Goal: Ask a question

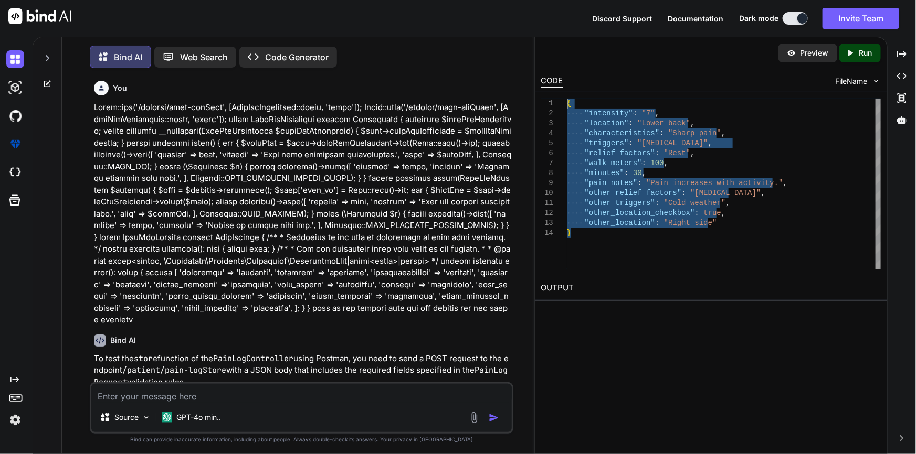
scroll to position [224, 0]
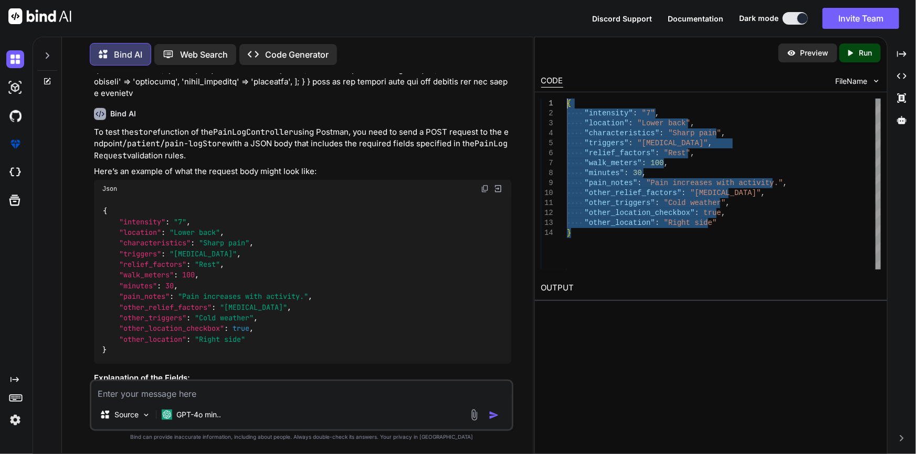
click at [46, 48] on div at bounding box center [47, 53] width 20 height 36
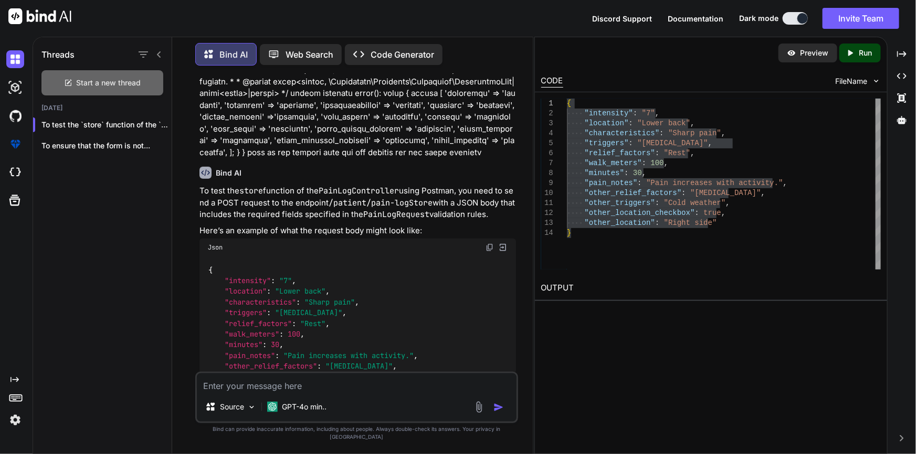
click at [96, 83] on span "Start a new thread" at bounding box center [109, 83] width 65 height 10
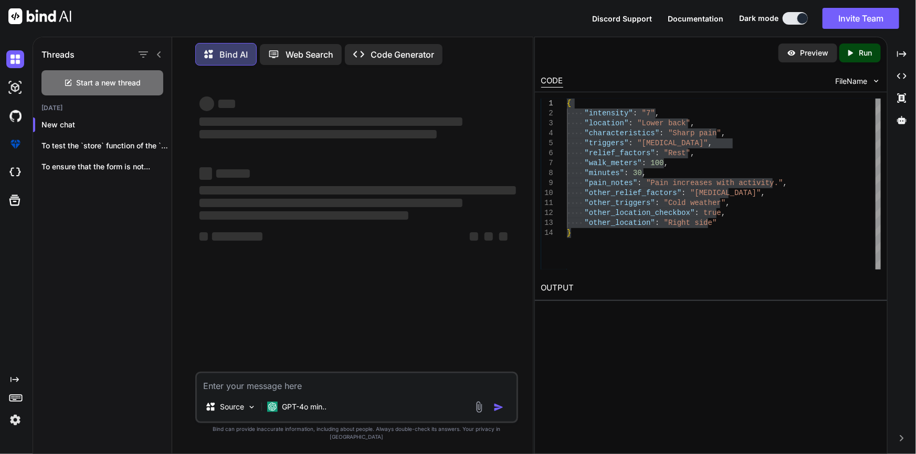
click at [156, 51] on icon at bounding box center [159, 54] width 8 height 8
type textarea "x"
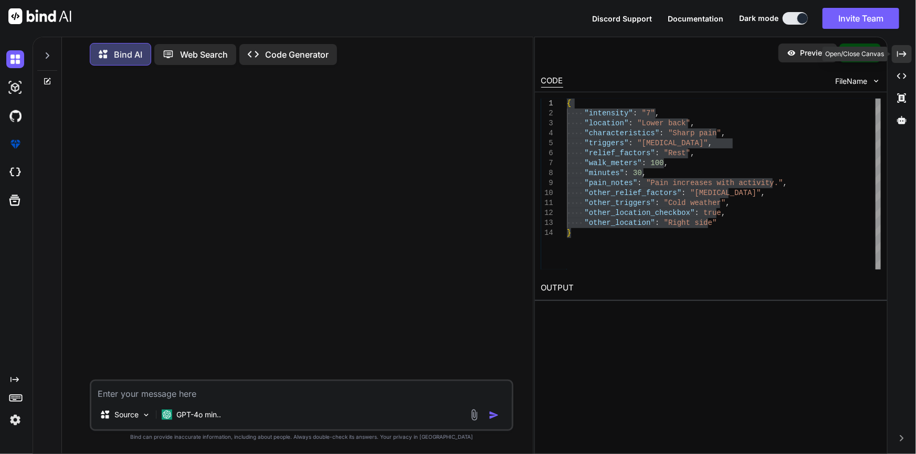
click at [896, 56] on div "Created with Pixso." at bounding box center [901, 54] width 20 height 18
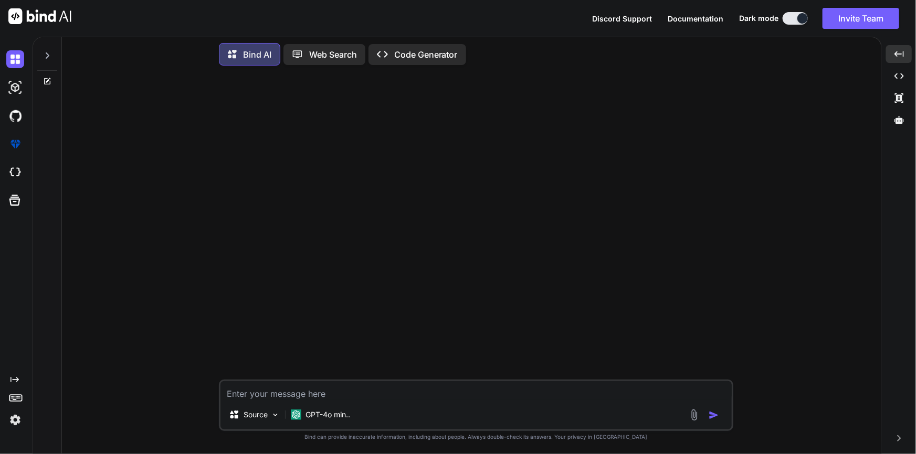
click at [375, 395] on textarea at bounding box center [475, 390] width 511 height 19
paste textarea "Route=========== Route::get('/specialist/list', [SpecialistAvailabiltyControlle…"
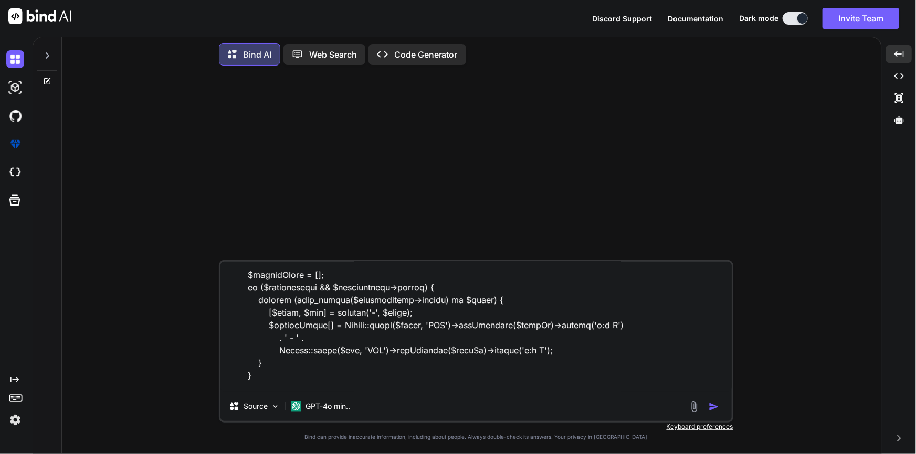
scroll to position [2505, 0]
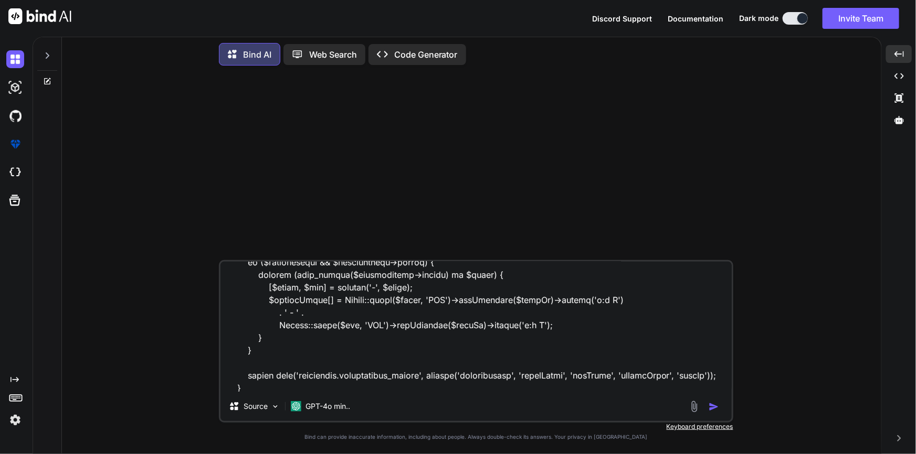
type textarea "Route=========== Route::get('/specialist/list', [SpecialistAvailabiltyControlle…"
click at [303, 379] on textarea at bounding box center [475, 327] width 511 height 130
drag, startPoint x: 305, startPoint y: 384, endPoint x: 201, endPoint y: 373, distance: 104.4
click at [201, 373] on div "Source GPT-4o min.. Created with Bind Always check its answers. Privacy in Bind…" at bounding box center [475, 264] width 811 height 380
drag, startPoint x: 400, startPoint y: 378, endPoint x: 399, endPoint y: 385, distance: 6.9
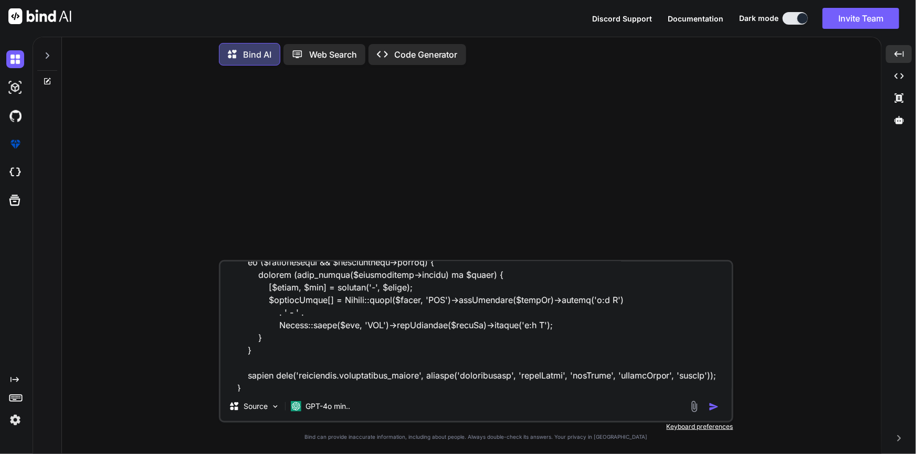
drag, startPoint x: 399, startPoint y: 385, endPoint x: 457, endPoint y: 388, distance: 58.4
drag, startPoint x: 401, startPoint y: 388, endPoint x: 478, endPoint y: 397, distance: 77.1
click at [478, 397] on div "Source GPT-4o min.." at bounding box center [475, 408] width 511 height 25
click at [483, 390] on textarea at bounding box center [475, 327] width 511 height 130
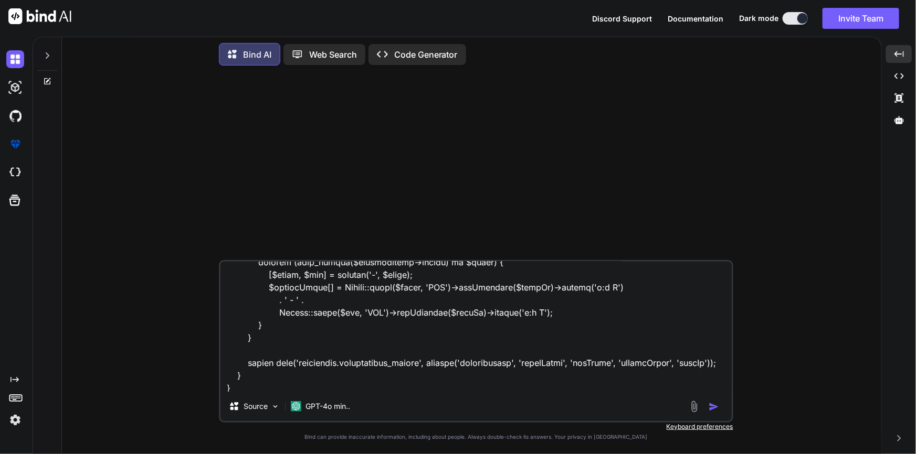
scroll to position [2530, 0]
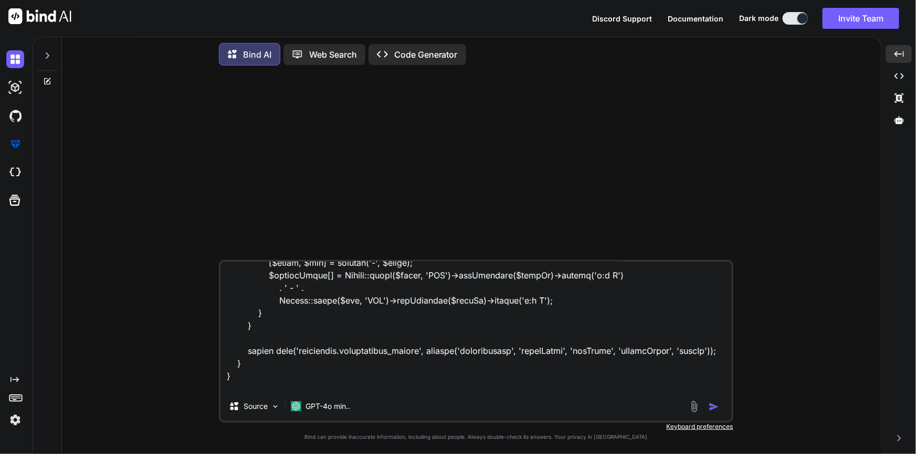
type textarea "Route=========== Route::get('/specialist/list', [SpecialistAvailabiltyControlle…"
click at [362, 356] on textarea at bounding box center [475, 327] width 511 height 130
click at [373, 356] on textarea at bounding box center [475, 327] width 511 height 130
drag, startPoint x: 369, startPoint y: 390, endPoint x: 205, endPoint y: 339, distance: 171.6
click at [205, 339] on div "Source GPT-4o min.. Created with Bind Always check its answers. Privacy in Bind…" at bounding box center [475, 264] width 811 height 380
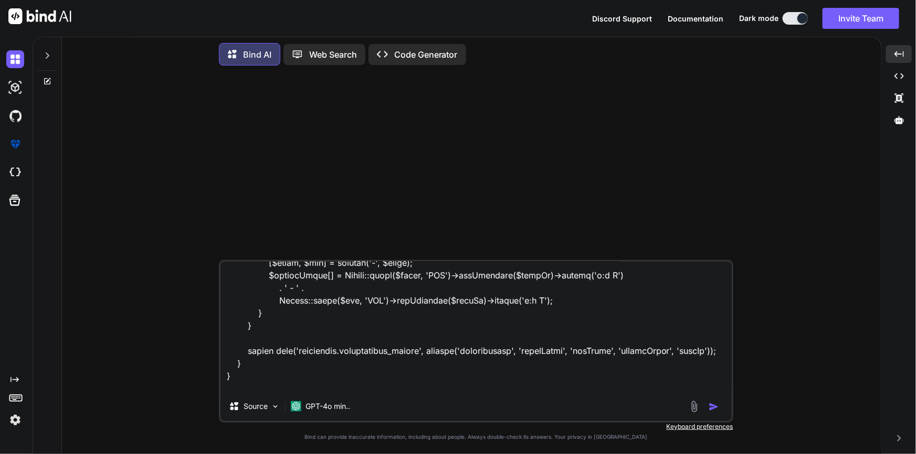
click at [373, 343] on textarea at bounding box center [475, 327] width 511 height 130
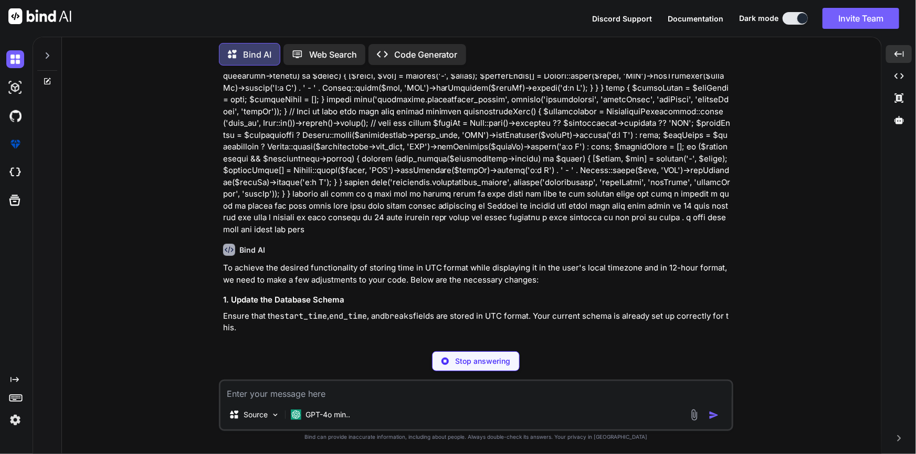
scroll to position [620, 0]
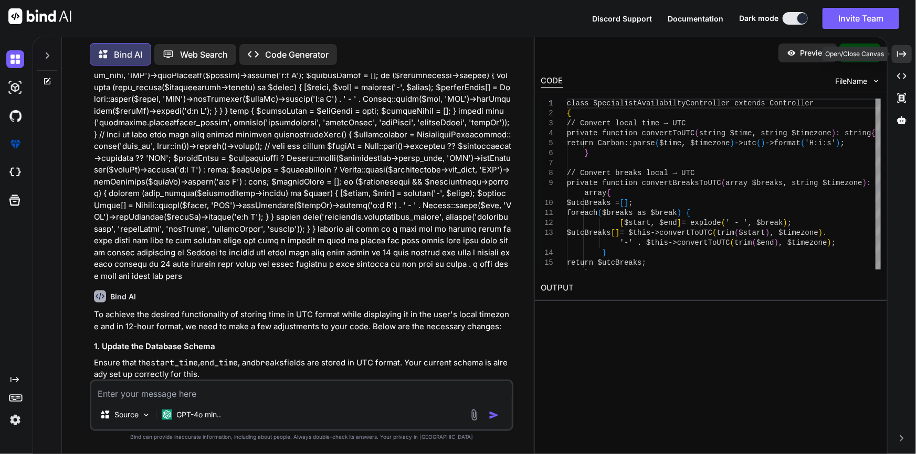
click at [907, 54] on div "Created with Pixso." at bounding box center [901, 54] width 20 height 18
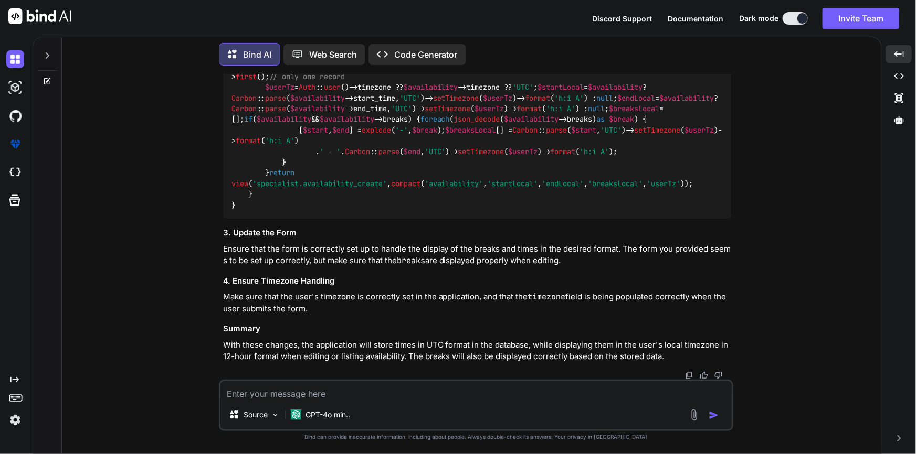
scroll to position [1672, 0]
click at [346, 398] on textarea at bounding box center [475, 390] width 511 height 19
type textarea "when config have timezon UTC then it automacially store it in utc right"
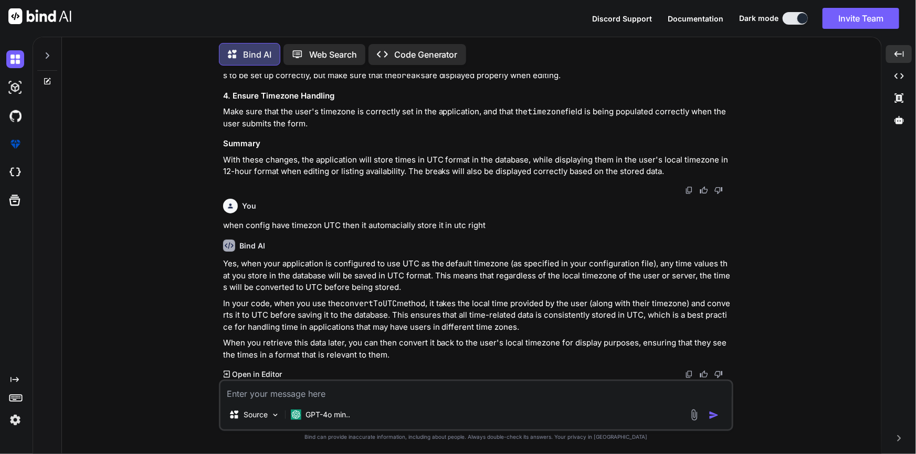
scroll to position [1857, 0]
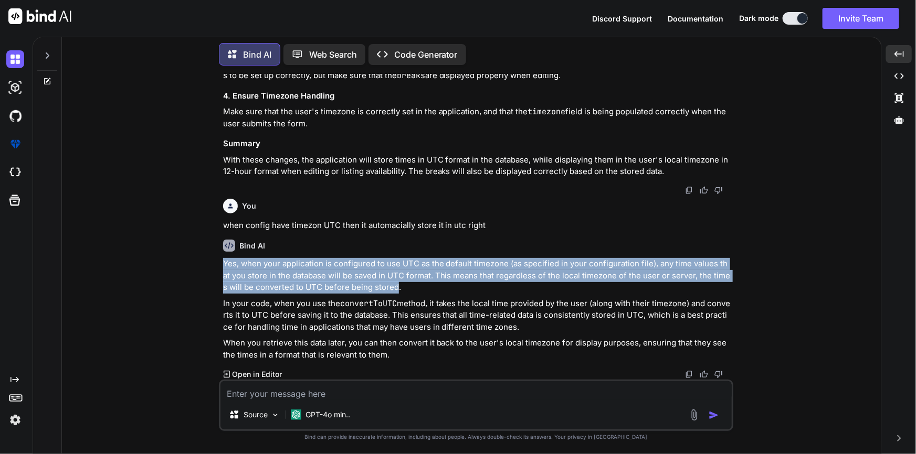
drag, startPoint x: 390, startPoint y: 293, endPoint x: 209, endPoint y: 269, distance: 182.1
click at [209, 269] on div "You Bind AI To achieve the desired functionality of storing time in UTC format …" at bounding box center [475, 264] width 811 height 380
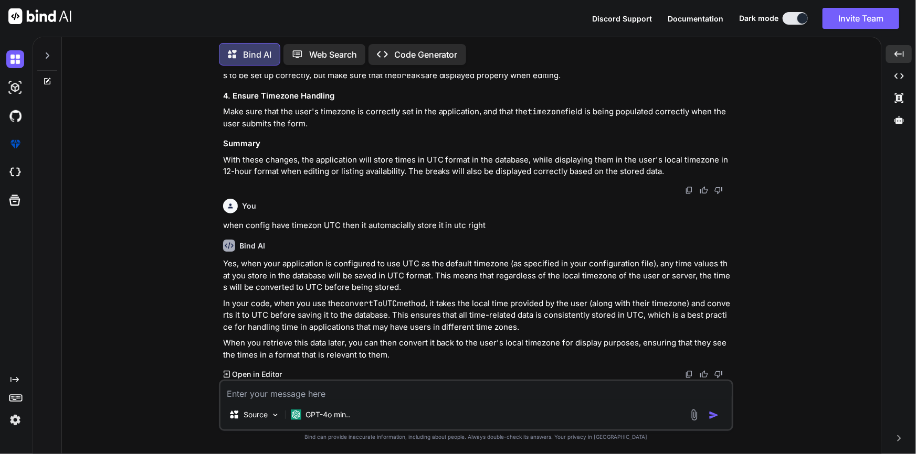
click at [299, 384] on textarea at bounding box center [475, 390] width 511 height 19
type textarea "okay"
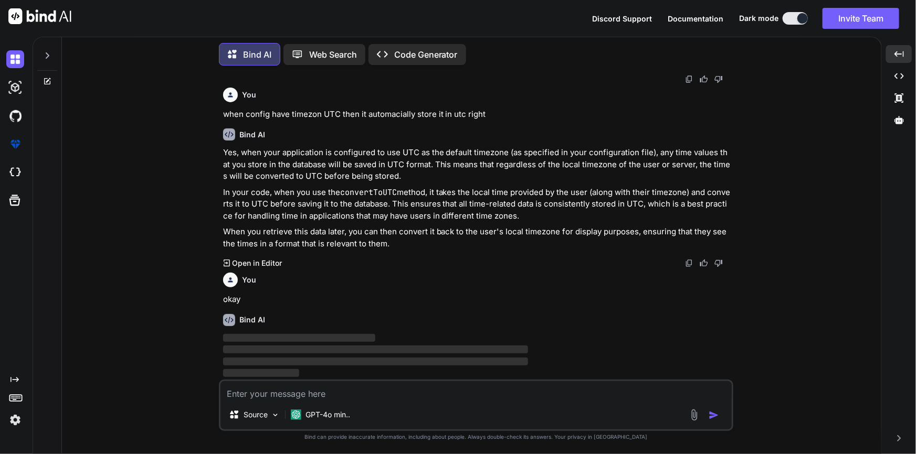
scroll to position [1969, 0]
